Goal: Information Seeking & Learning: Learn about a topic

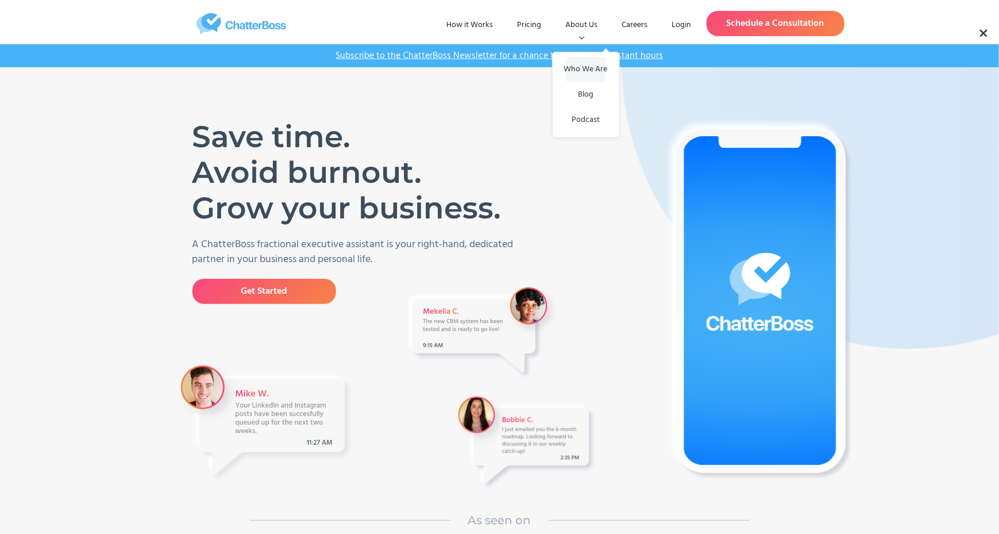
click at [582, 68] on link "Who We Are" at bounding box center [586, 69] width 40 height 25
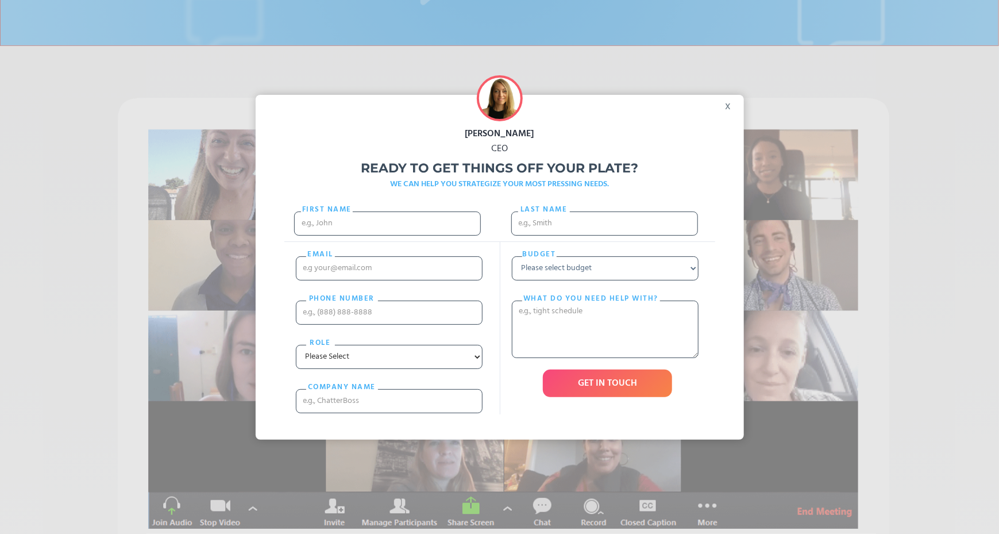
scroll to position [171, 0]
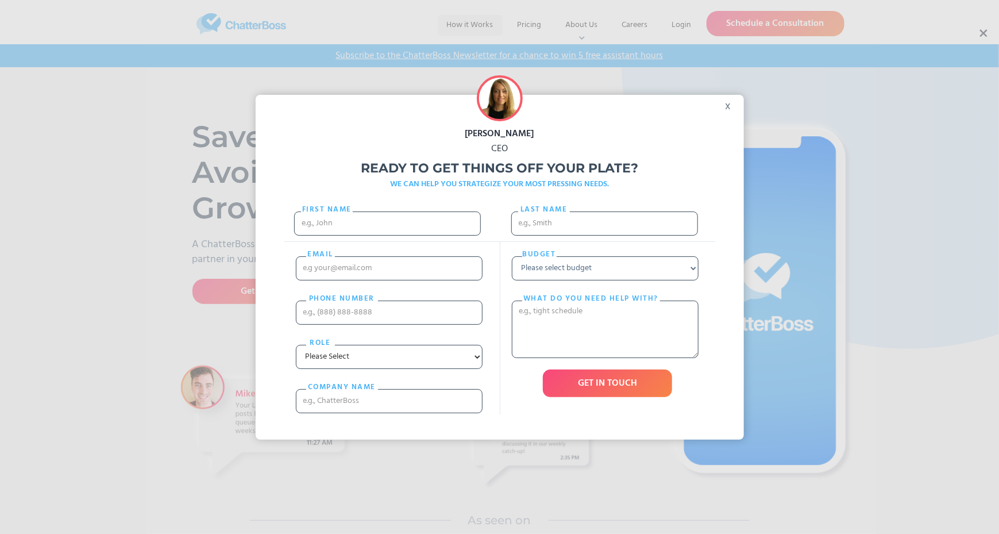
click at [477, 20] on div "[PERSON_NAME] CEO Ready to get things off your plate? WE CAN HELP YOU STRATEGIZ…" at bounding box center [499, 267] width 999 height 534
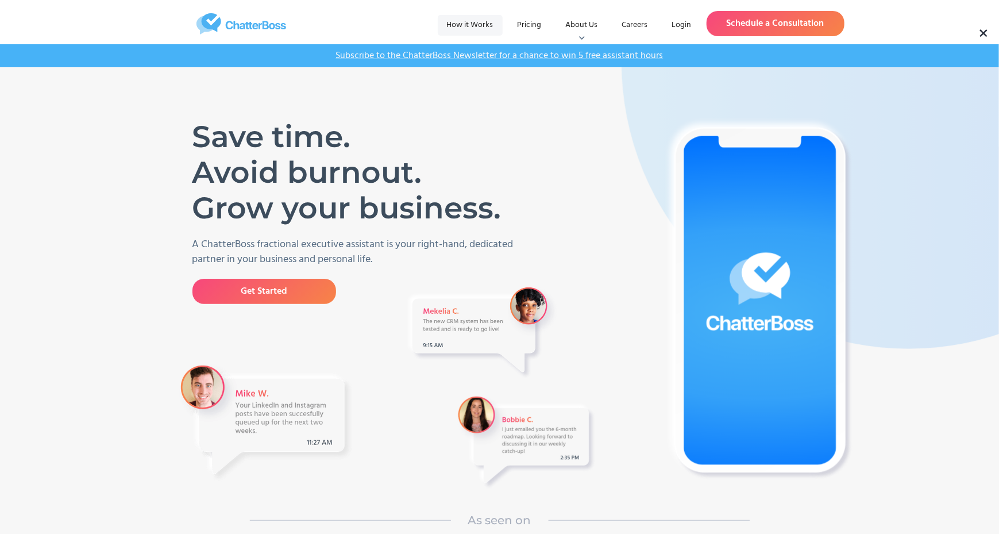
click at [469, 24] on link "How it Works" at bounding box center [470, 25] width 65 height 21
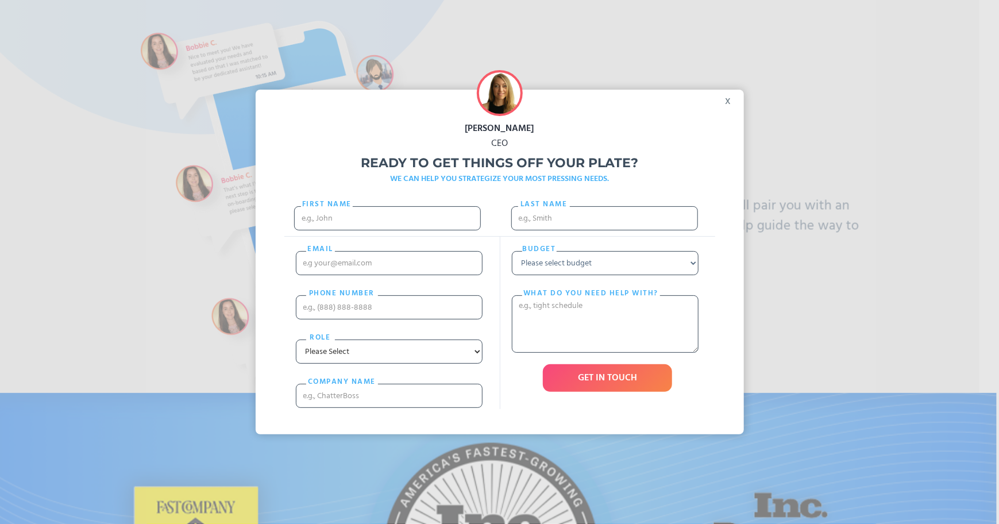
scroll to position [0, 20]
